Goal: Task Accomplishment & Management: Use online tool/utility

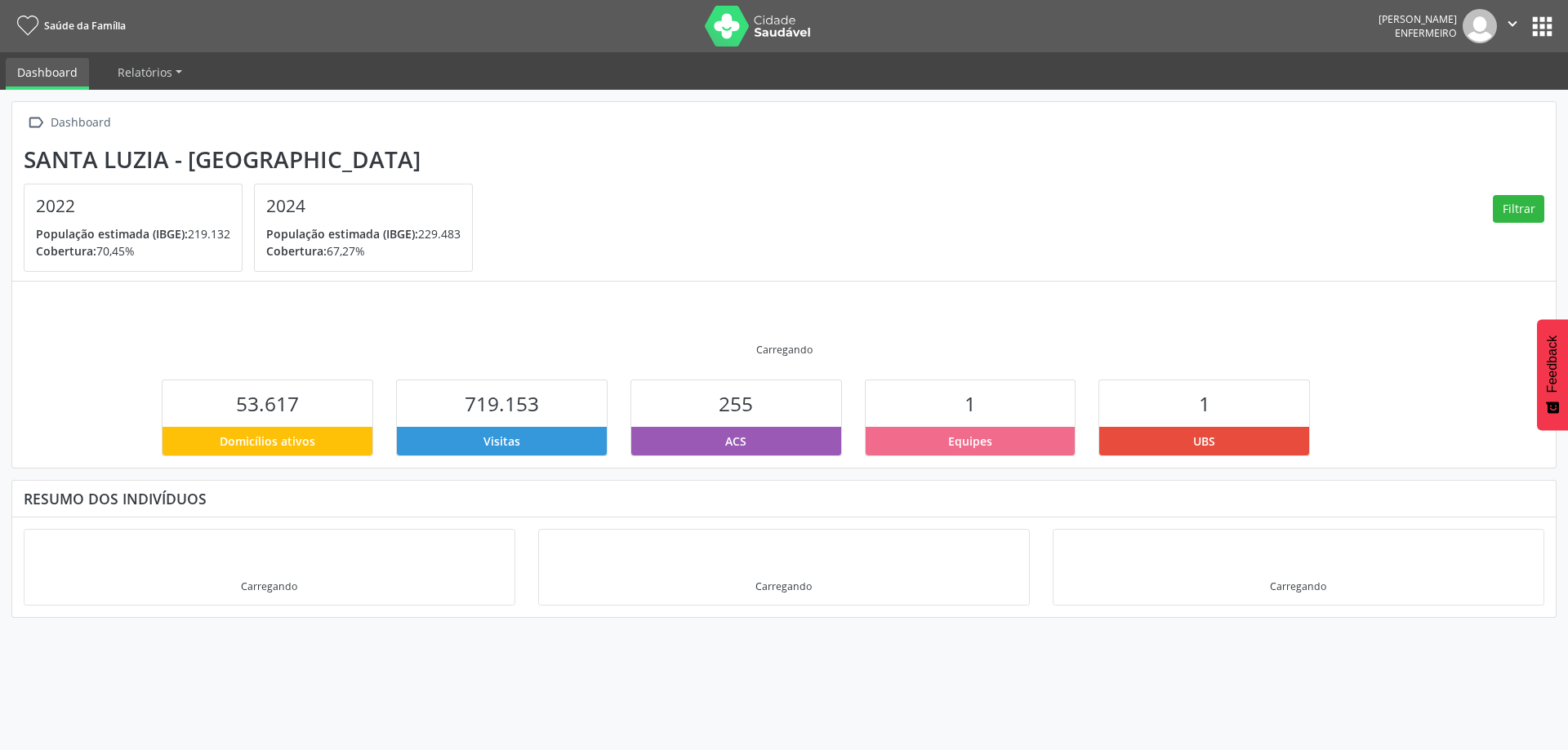
click at [1542, 21] on button "apps" at bounding box center [1542, 26] width 28 height 28
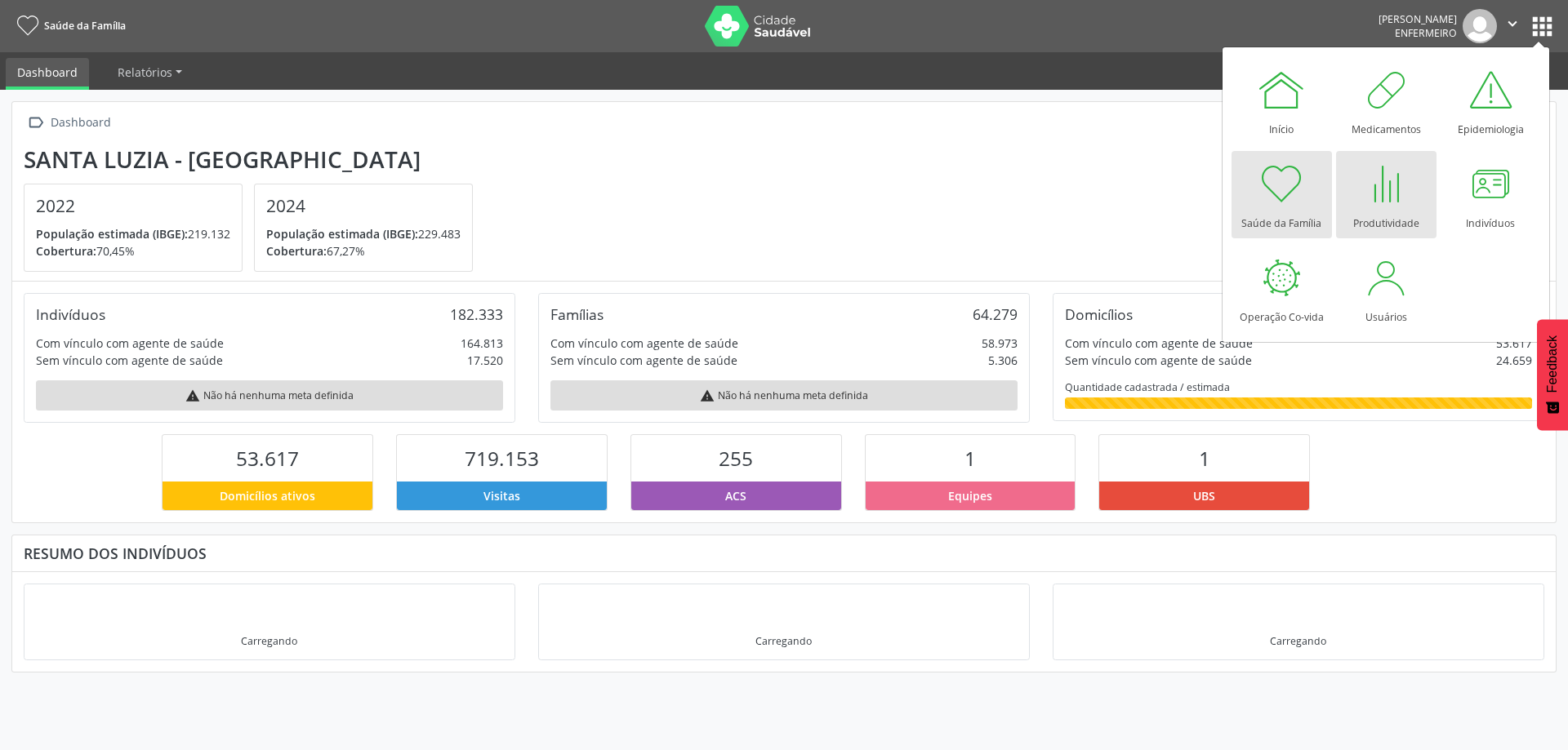
click at [1385, 200] on div at bounding box center [1387, 184] width 49 height 49
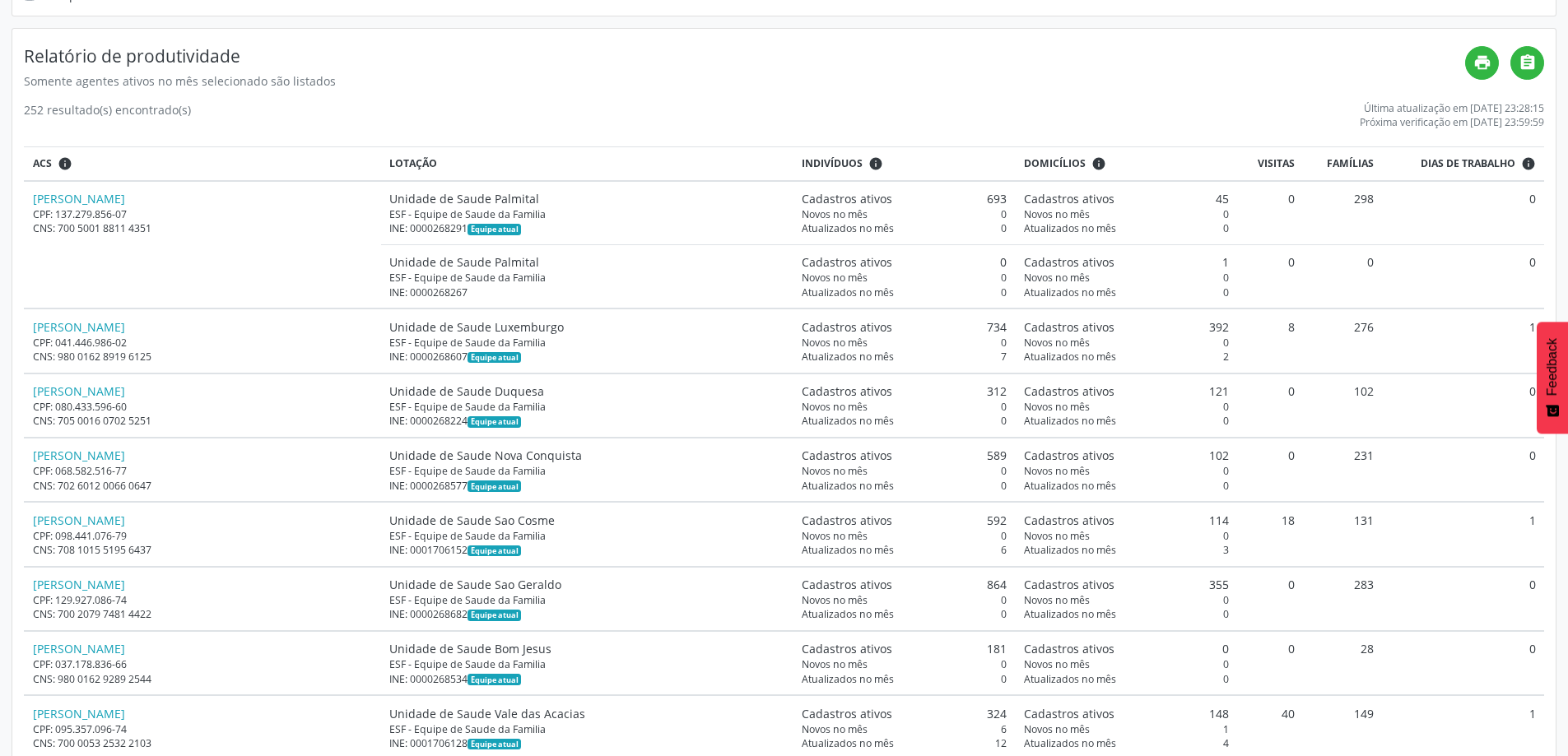
scroll to position [82, 0]
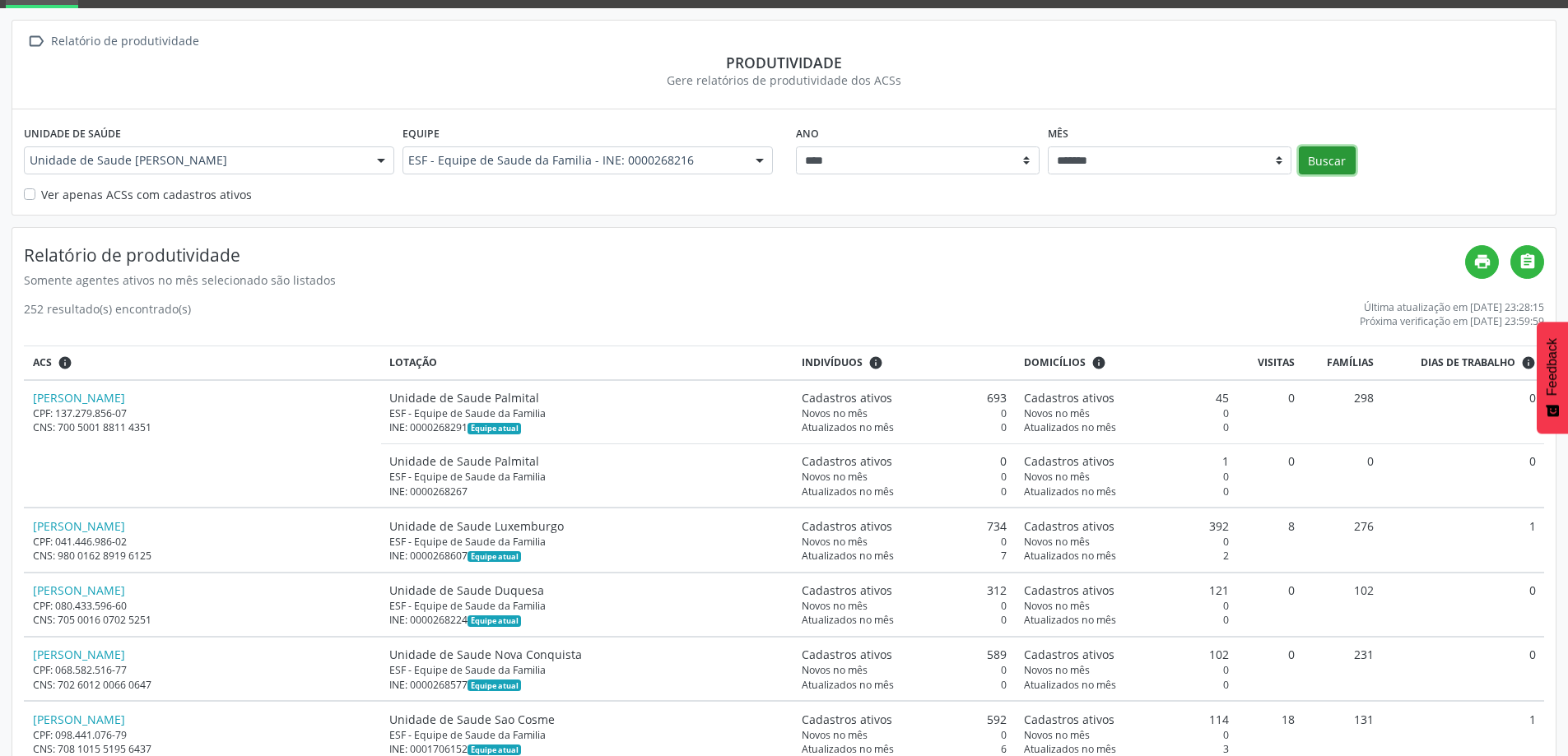
click at [1327, 162] on button "Buscar" at bounding box center [1328, 160] width 57 height 28
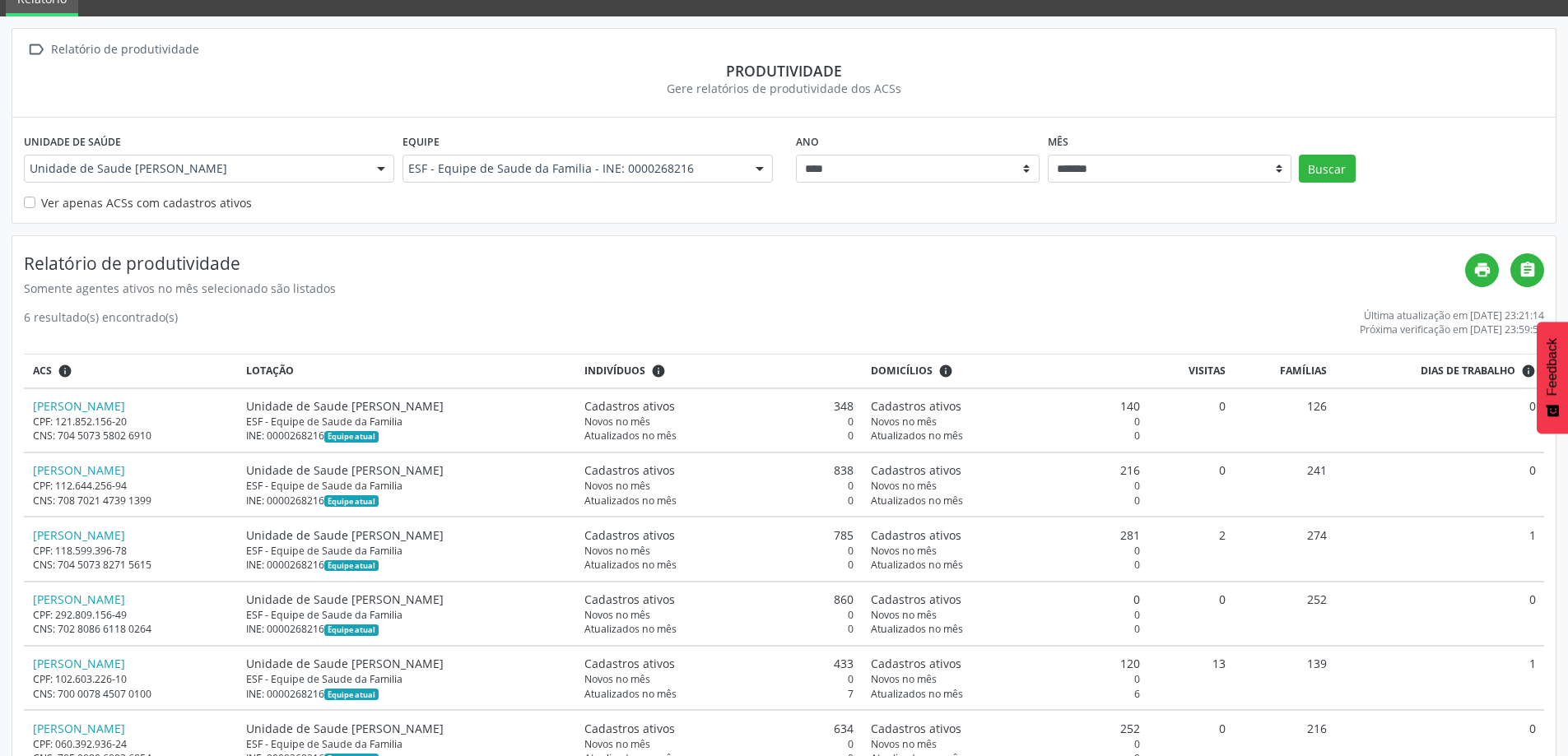
scroll to position [0, 0]
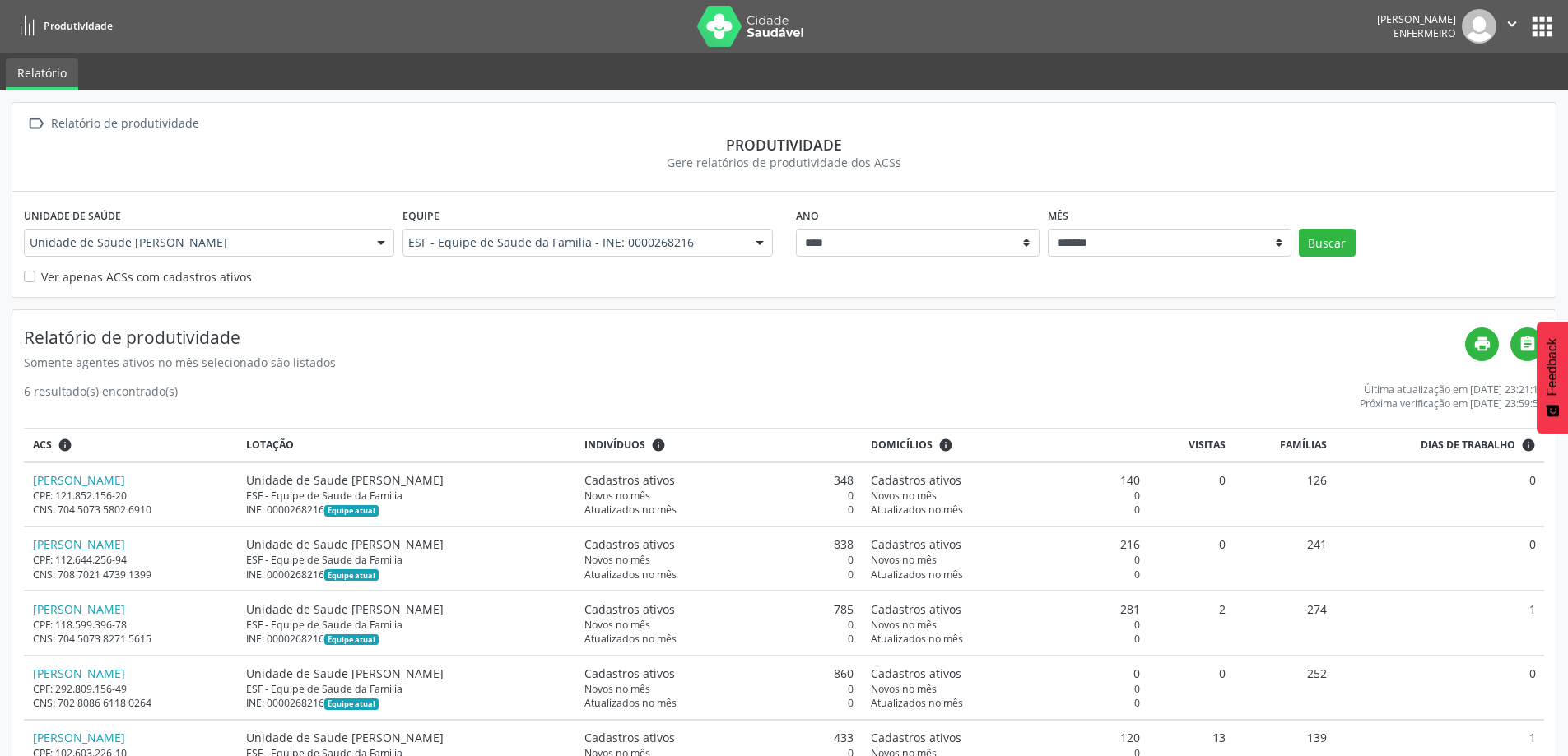
click at [1543, 19] on button "apps" at bounding box center [1542, 27] width 29 height 29
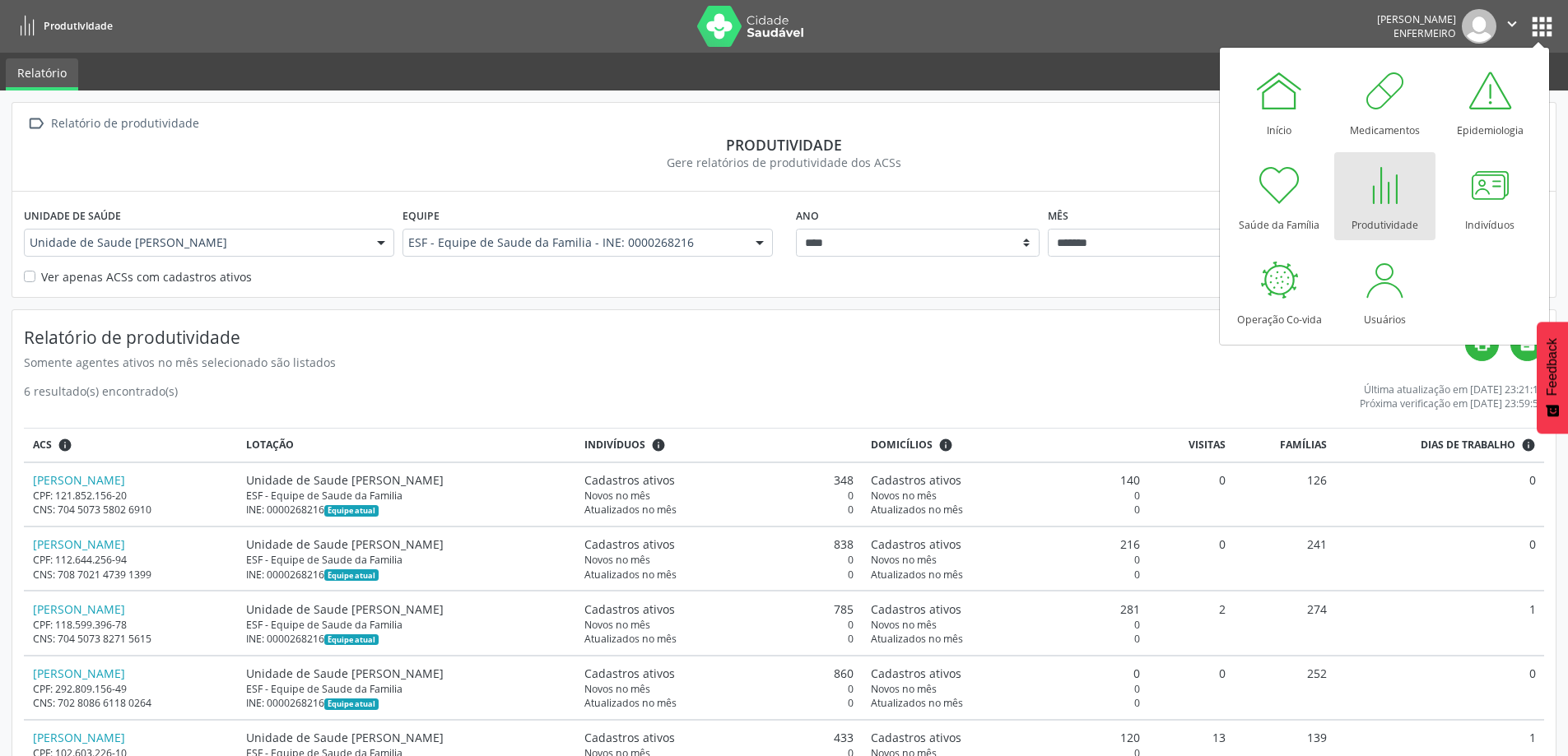
drag, startPoint x: 1061, startPoint y: 154, endPoint x: 1115, endPoint y: 150, distance: 54.1
click at [1064, 154] on div "Gere relatórios de produtividade dos ACSs" at bounding box center [784, 163] width 1520 height 17
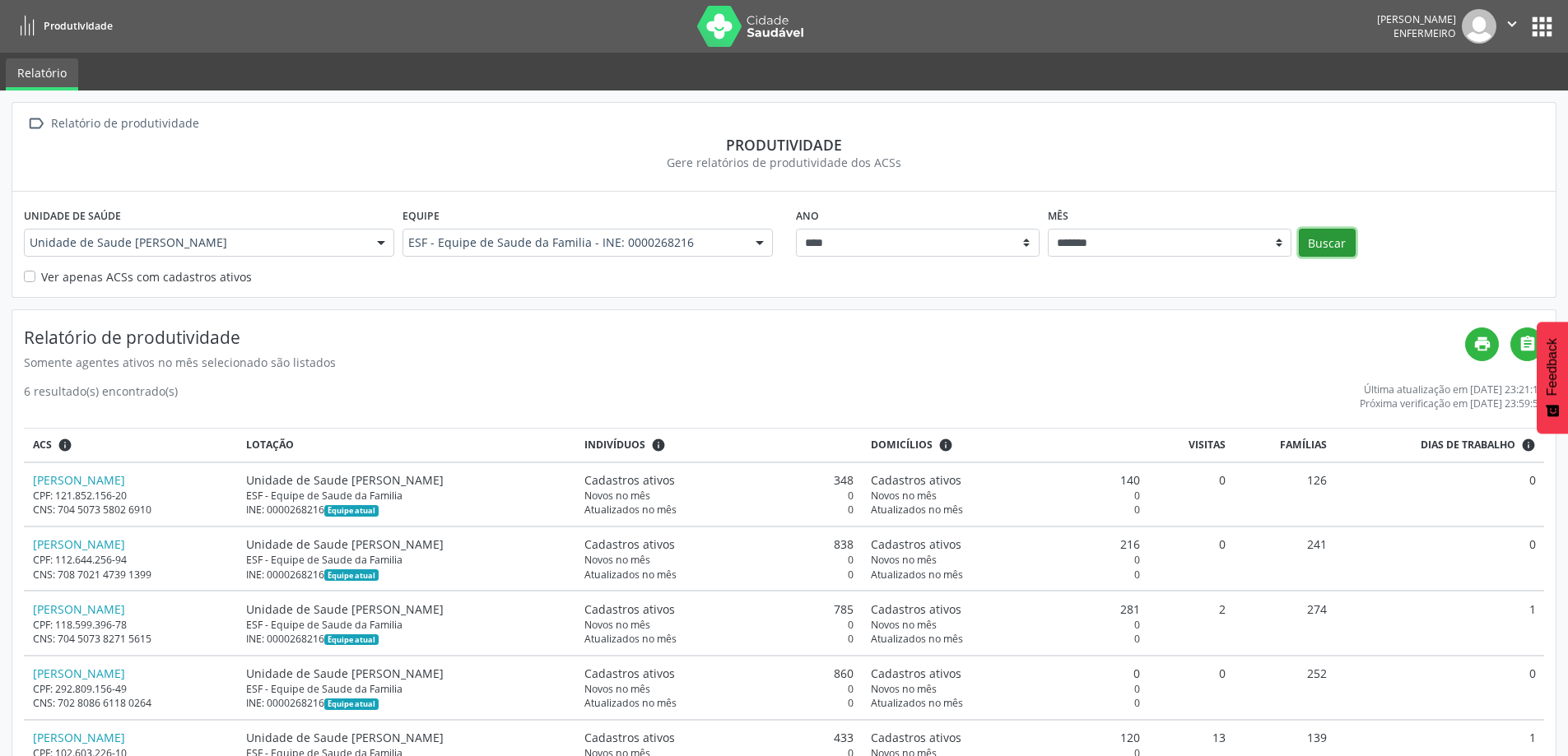
click at [1322, 243] on button "Buscar" at bounding box center [1328, 242] width 57 height 28
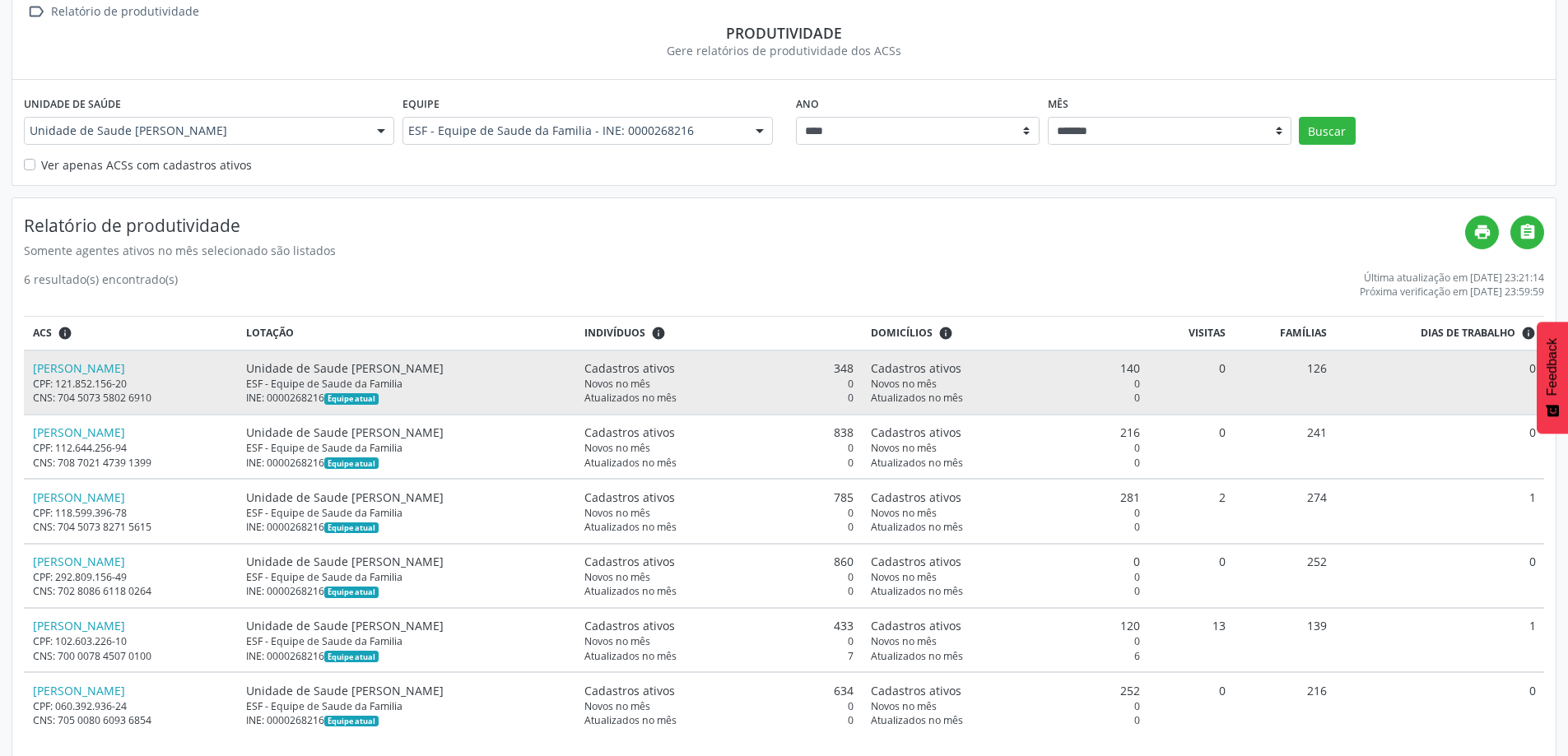
scroll to position [128, 0]
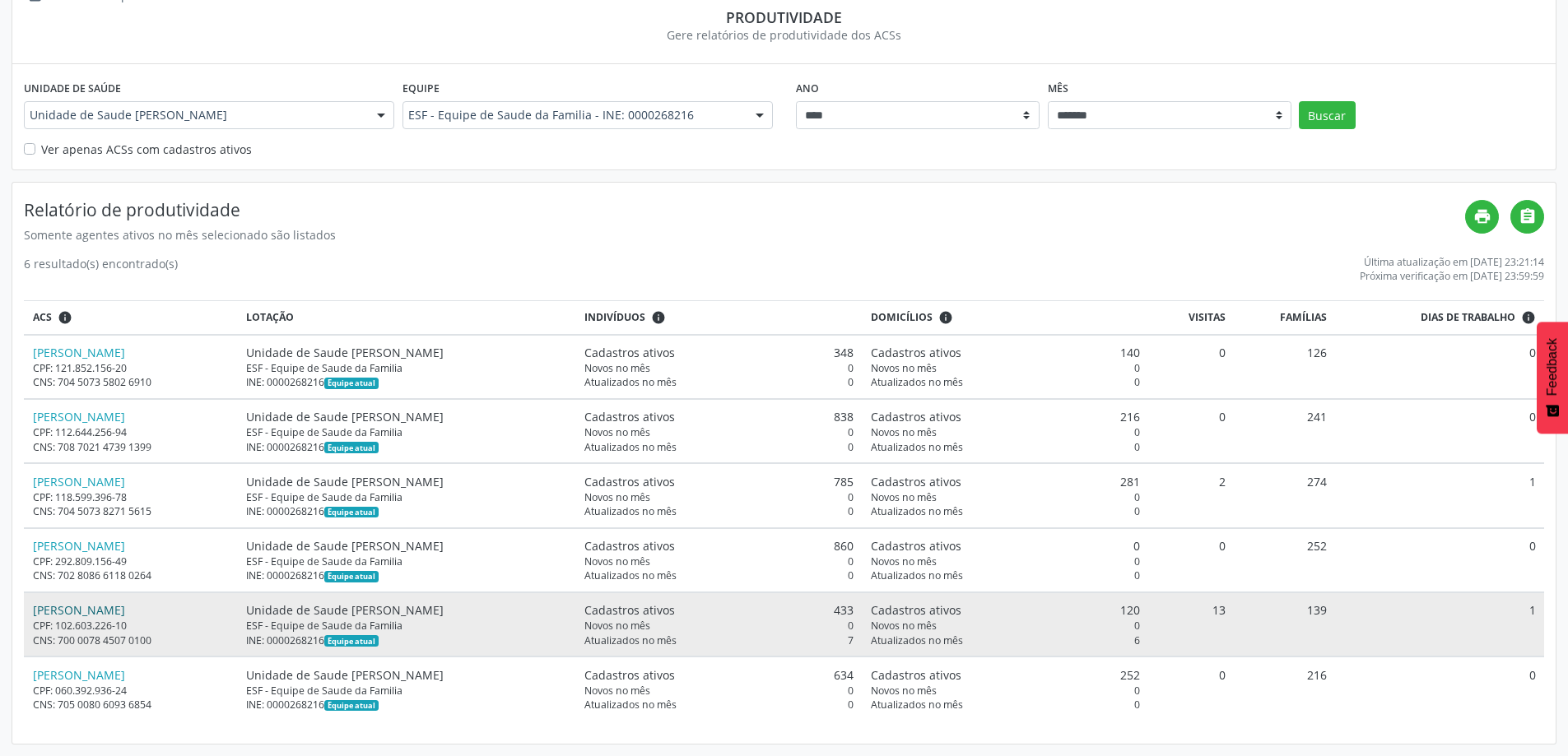
click at [82, 612] on link "[PERSON_NAME] [PERSON_NAME]" at bounding box center [79, 610] width 92 height 15
